Goal: Navigation & Orientation: Find specific page/section

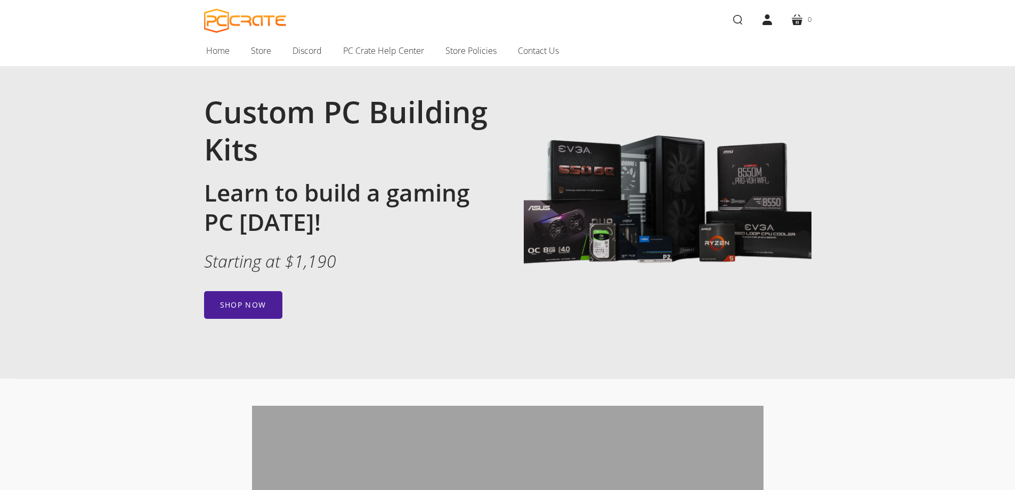
scroll to position [53, 0]
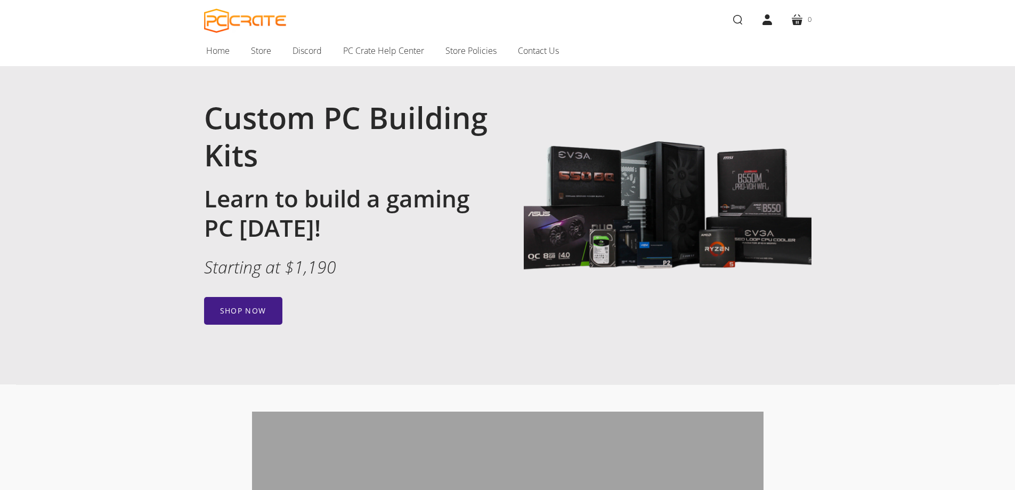
click at [233, 309] on link "Shop now" at bounding box center [243, 311] width 78 height 28
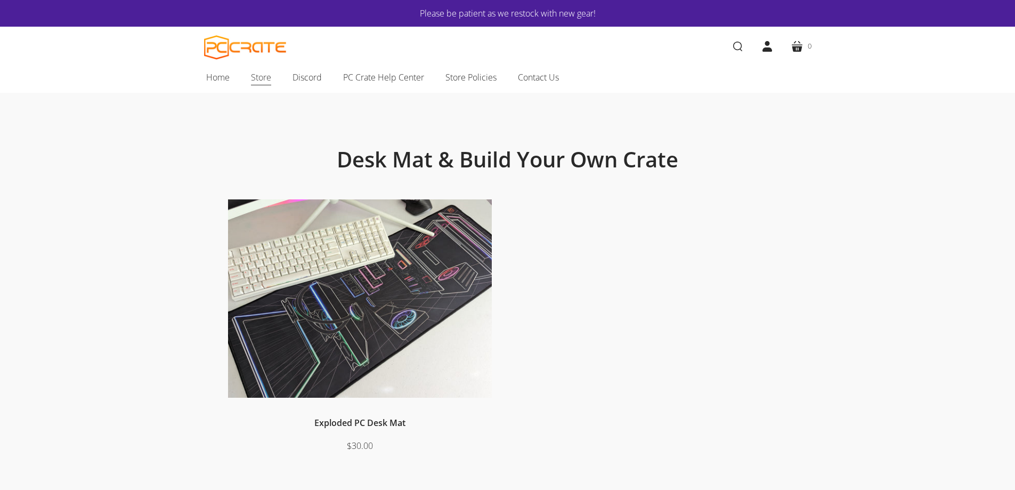
click at [258, 78] on span "Store" at bounding box center [261, 77] width 20 height 14
click at [212, 78] on span "Home" at bounding box center [217, 77] width 23 height 14
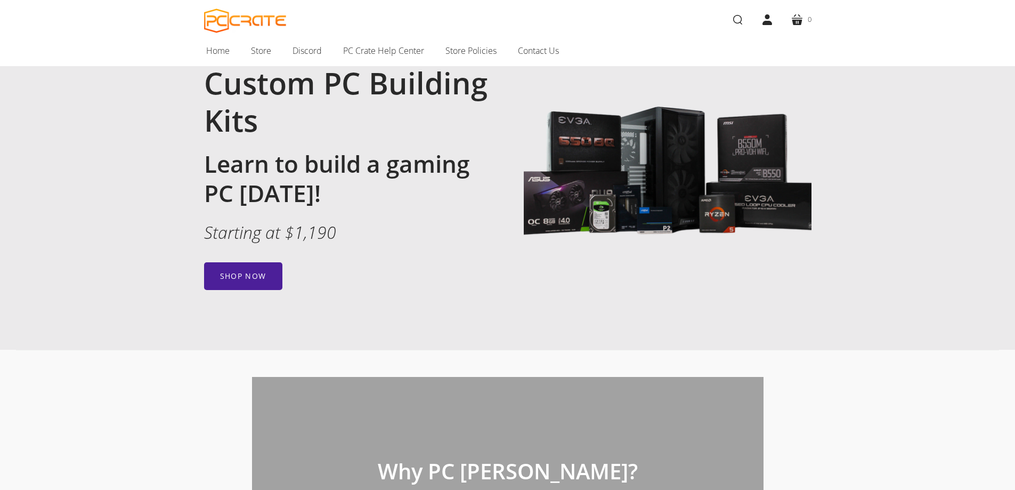
scroll to position [107, 0]
